Goal: Check status: Check status

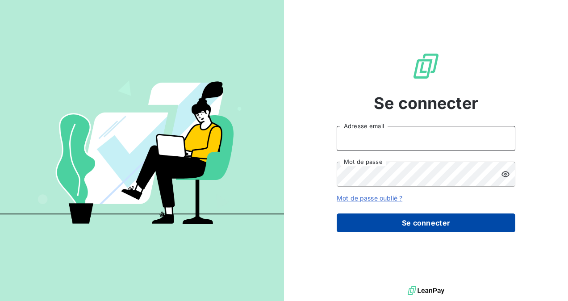
type input "[EMAIL_ADDRESS][DOMAIN_NAME]"
click at [426, 220] on button "Se connecter" at bounding box center [426, 223] width 179 height 19
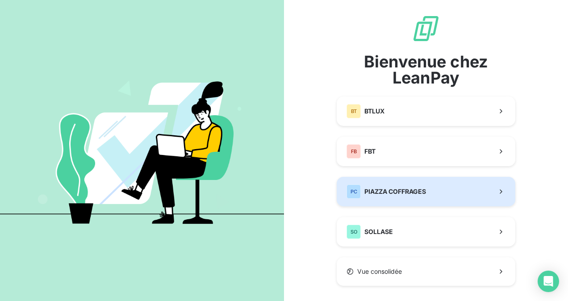
click at [399, 197] on div "PC PIAZZA COFFRAGES" at bounding box center [387, 192] width 80 height 14
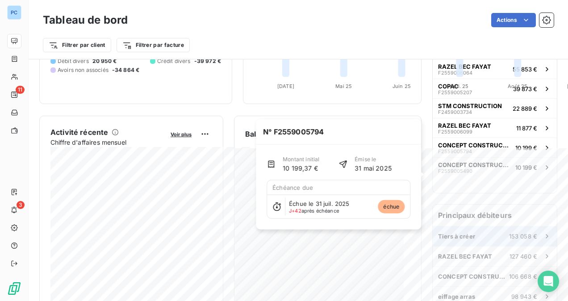
scroll to position [179, 0]
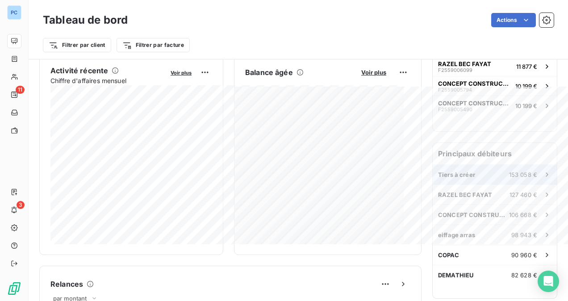
click at [543, 173] on icon at bounding box center [547, 174] width 9 height 9
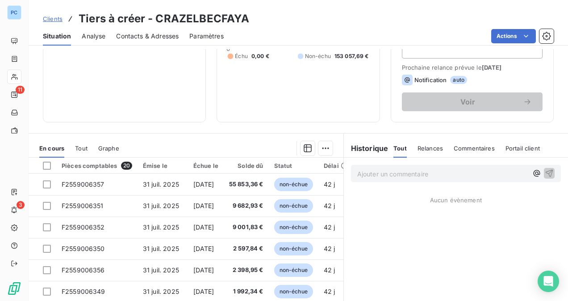
scroll to position [177, 0]
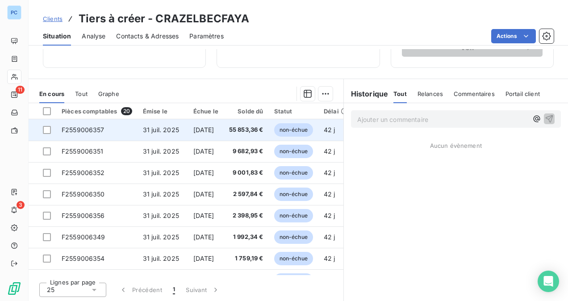
click at [70, 128] on span "F2559006357" at bounding box center [83, 130] width 43 height 8
